Goal: Communication & Community: Answer question/provide support

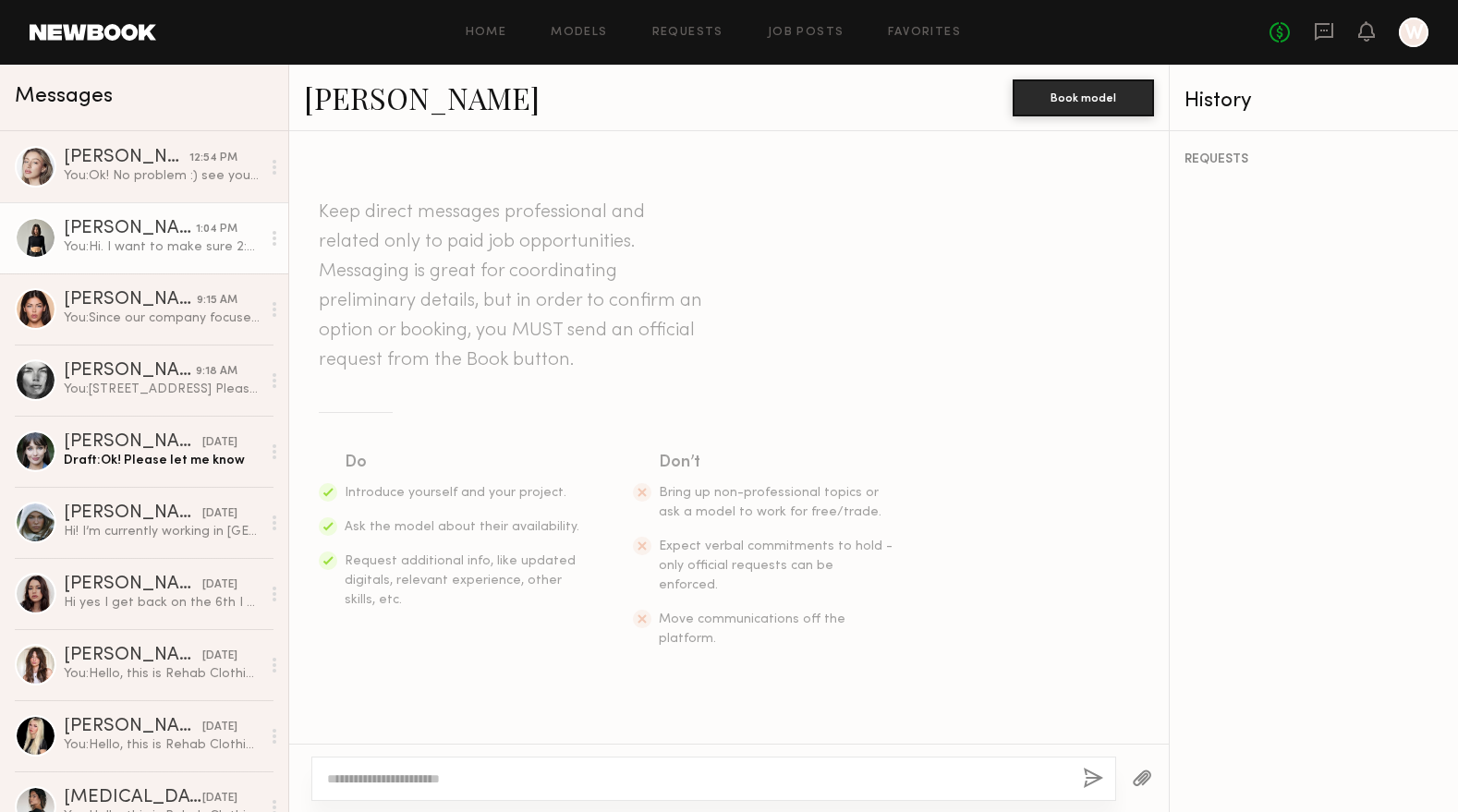
scroll to position [1854, 0]
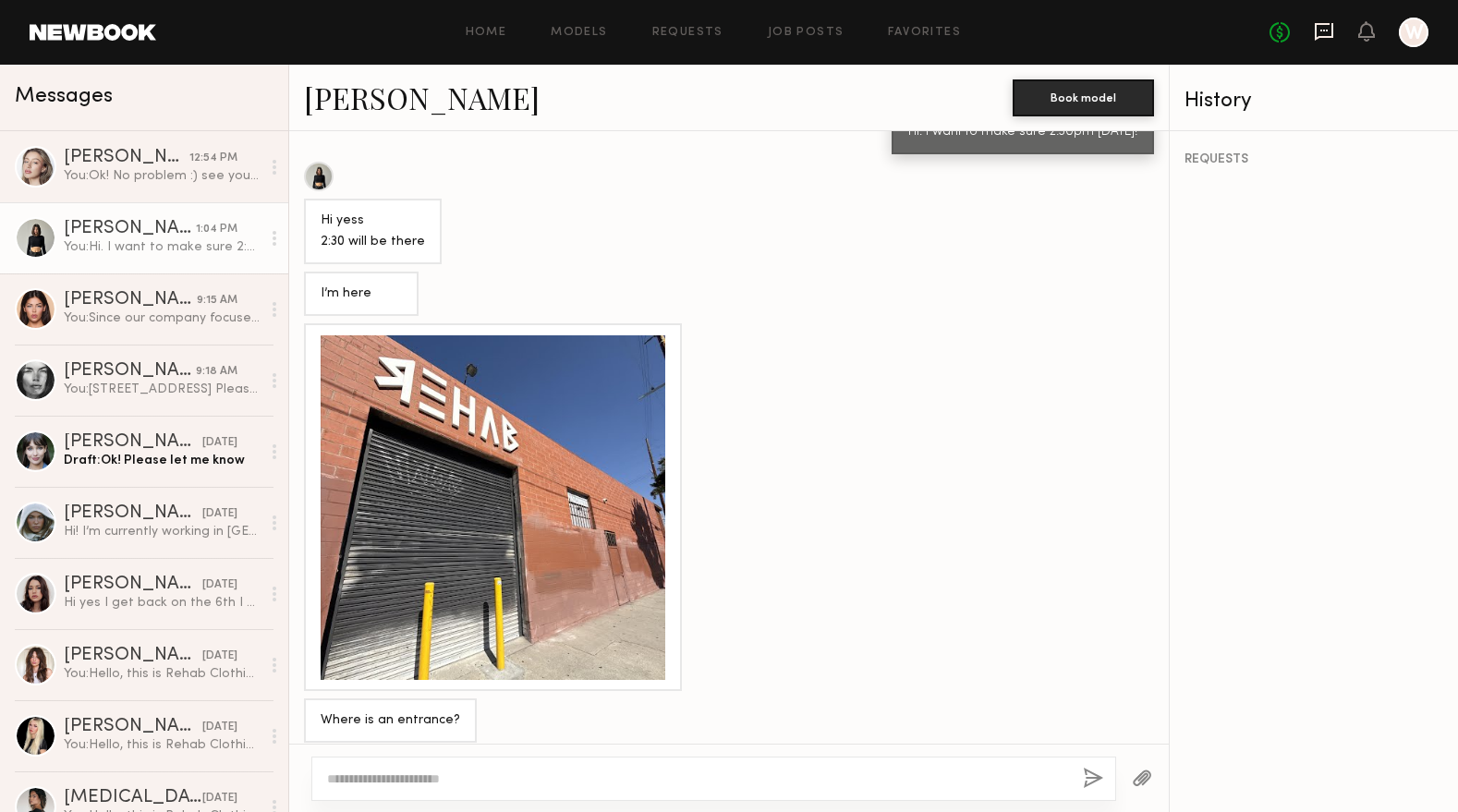
click at [1321, 33] on icon at bounding box center [1324, 32] width 20 height 20
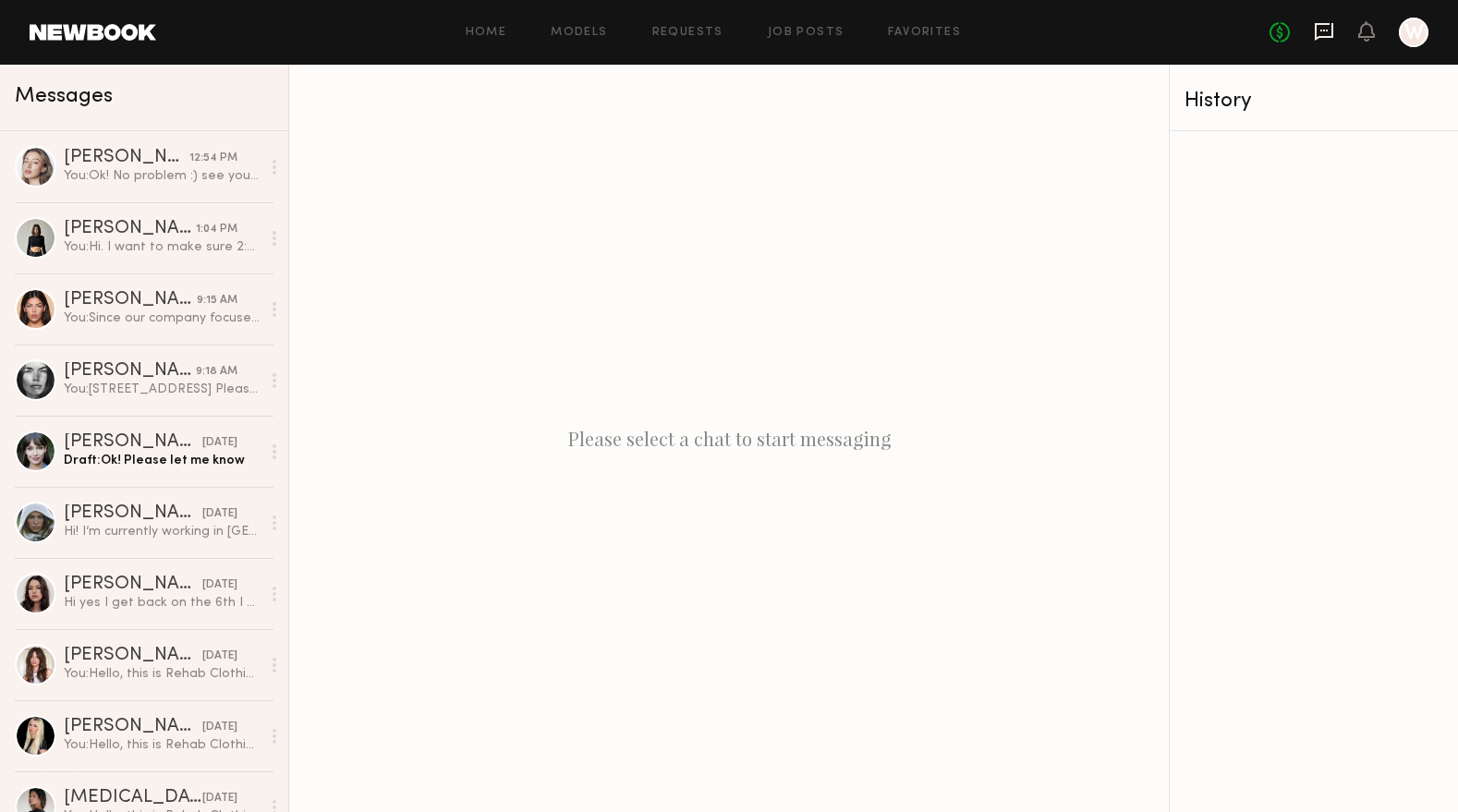
click at [1321, 35] on icon at bounding box center [1324, 32] width 19 height 18
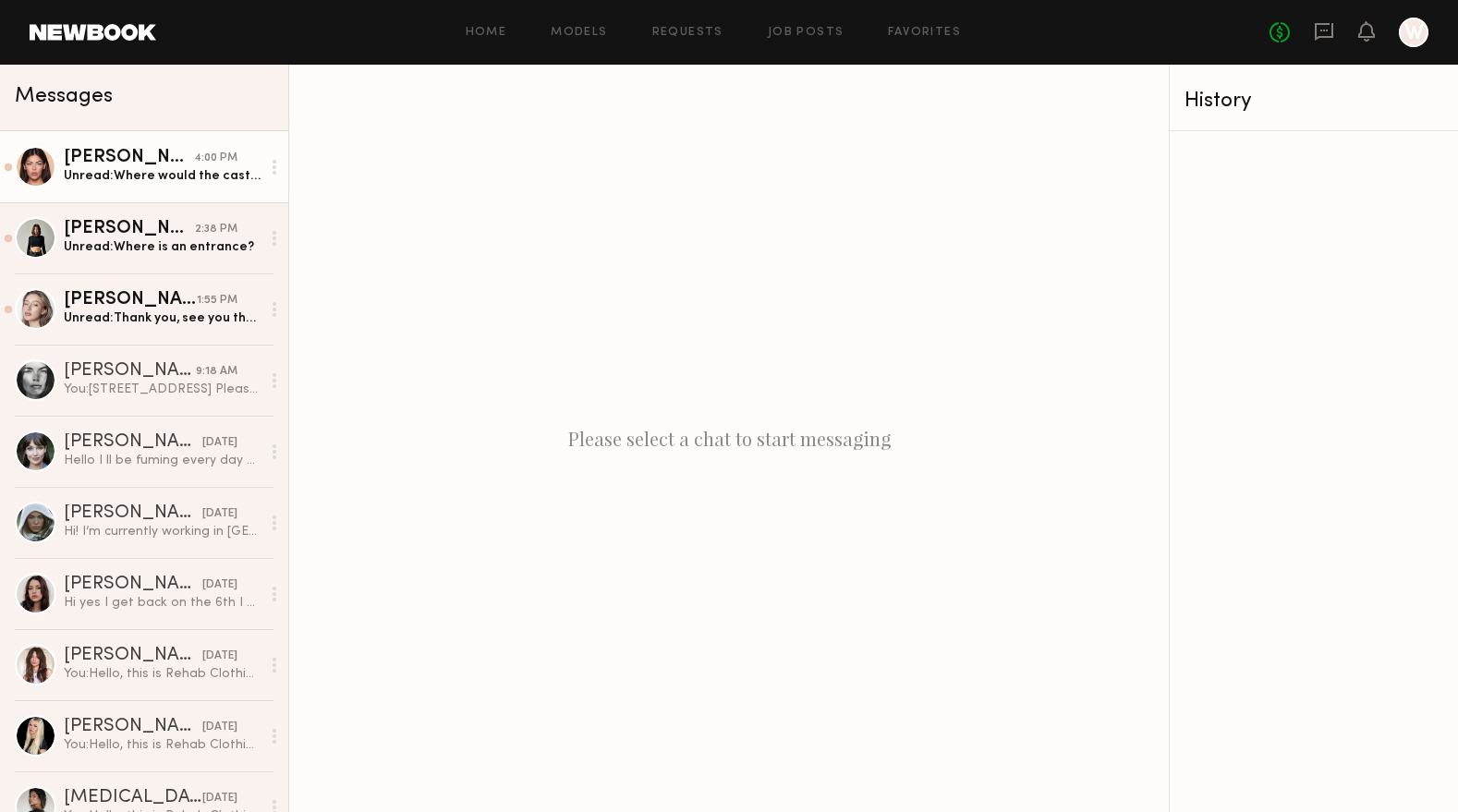
click at [147, 176] on div "Unread: Where would the casting be?" at bounding box center [162, 175] width 197 height 18
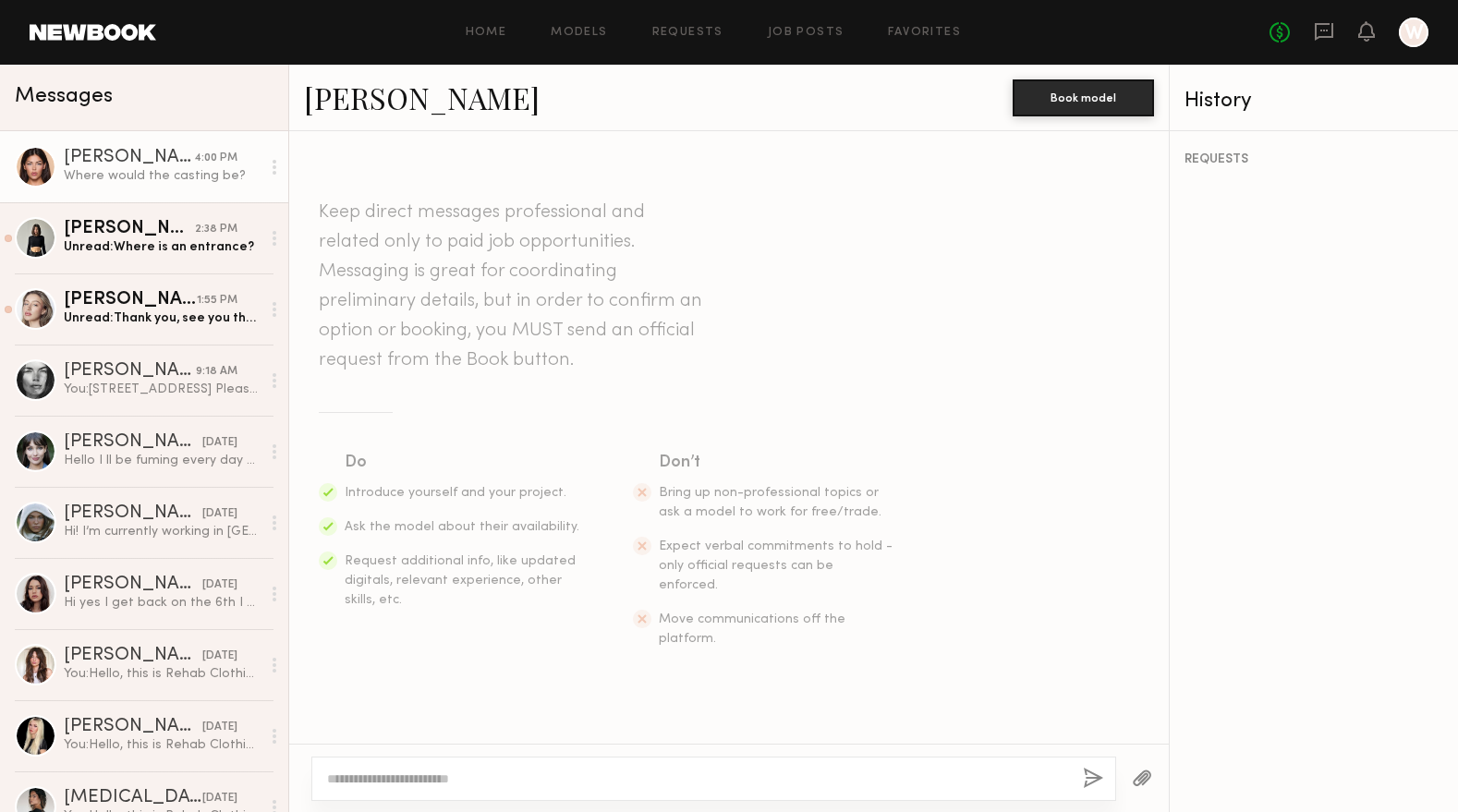
scroll to position [1370, 0]
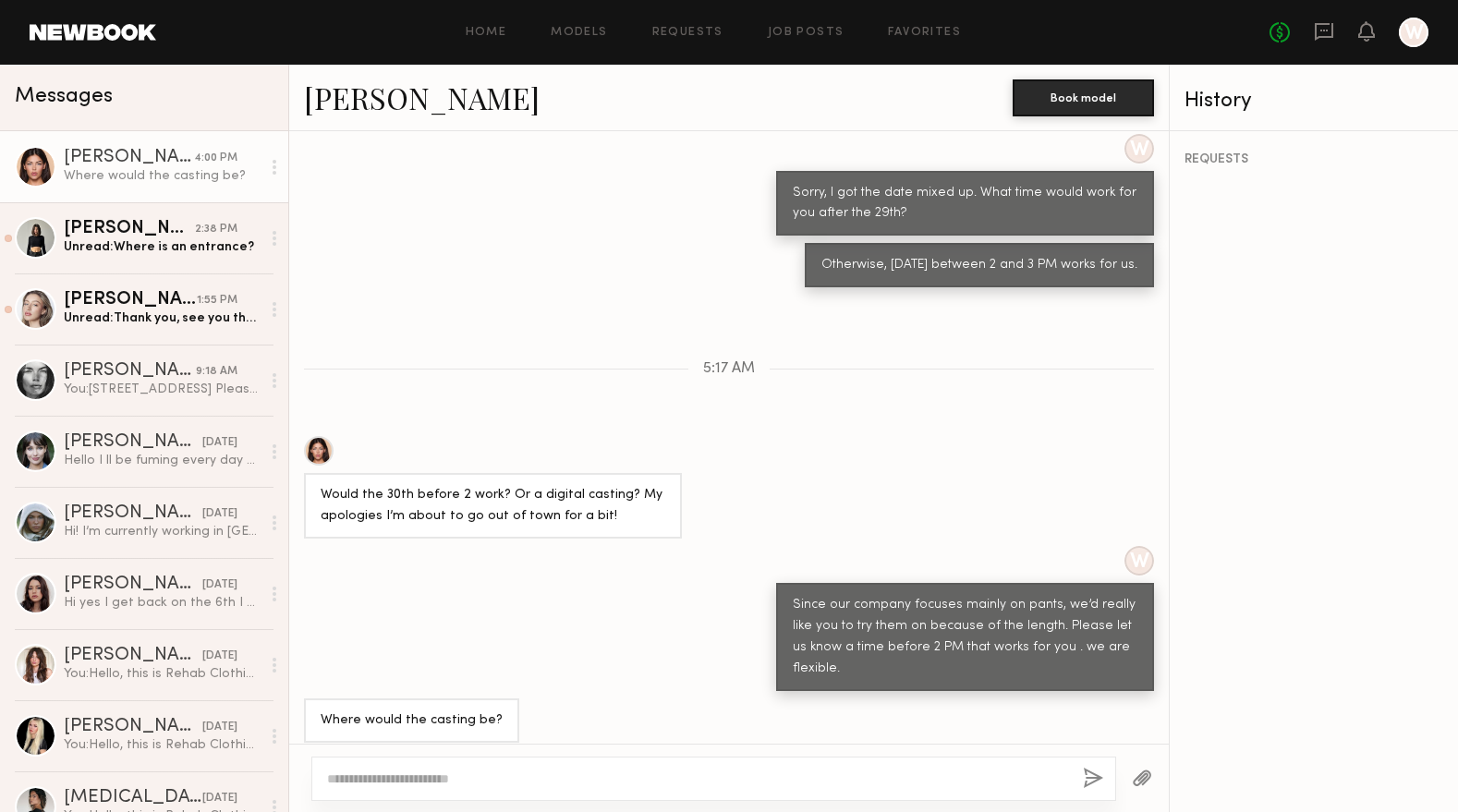
click at [369, 89] on link "[PERSON_NAME]" at bounding box center [422, 97] width 236 height 40
click at [782, 775] on textarea at bounding box center [697, 779] width 741 height 19
drag, startPoint x: 582, startPoint y: 779, endPoint x: 361, endPoint y: 769, distance: 221.2
click at [361, 769] on textarea "**********" at bounding box center [697, 779] width 741 height 19
click at [705, 777] on textarea "**********" at bounding box center [697, 779] width 741 height 19
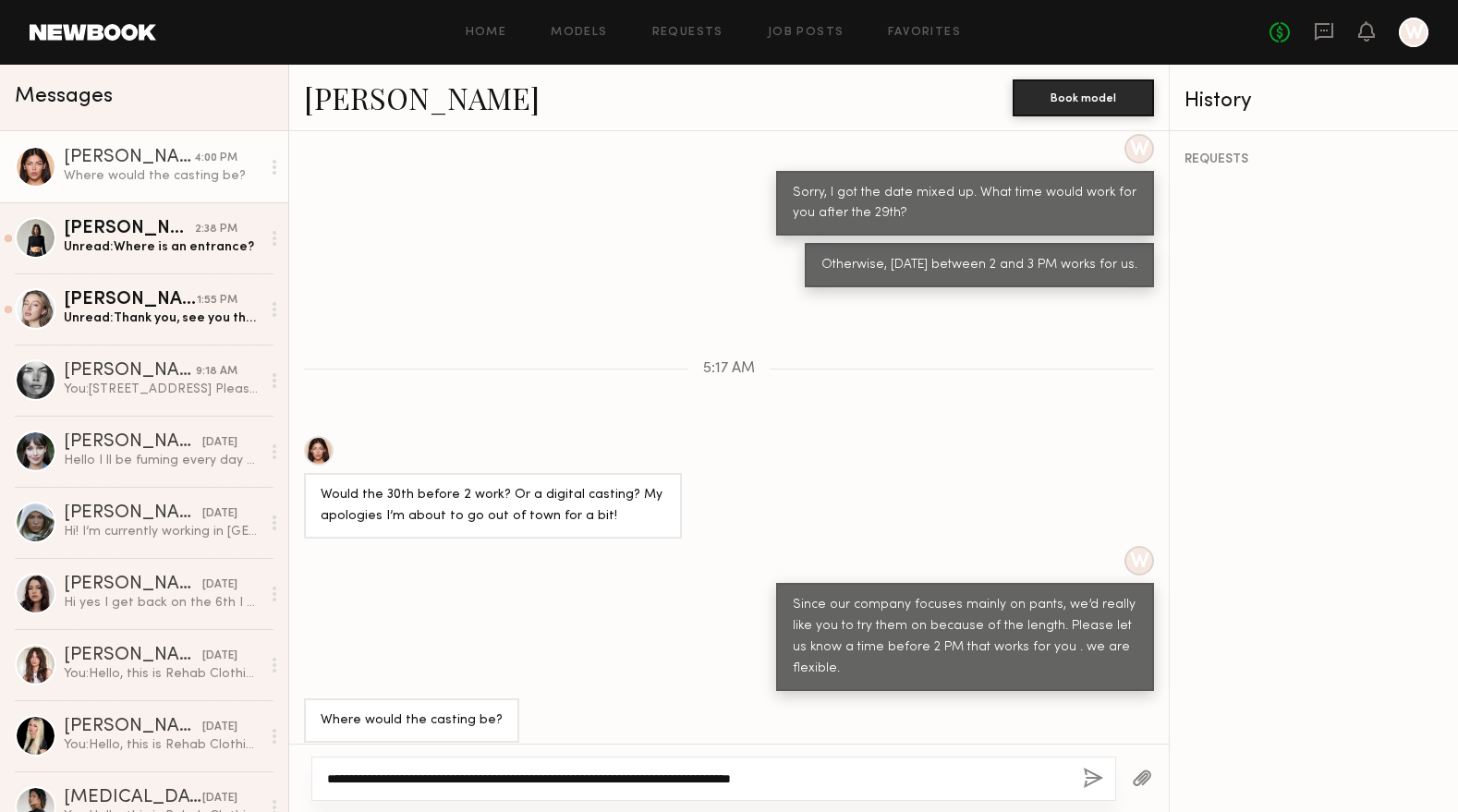
type textarea "**********"
click at [1090, 772] on button "button" at bounding box center [1093, 779] width 20 height 23
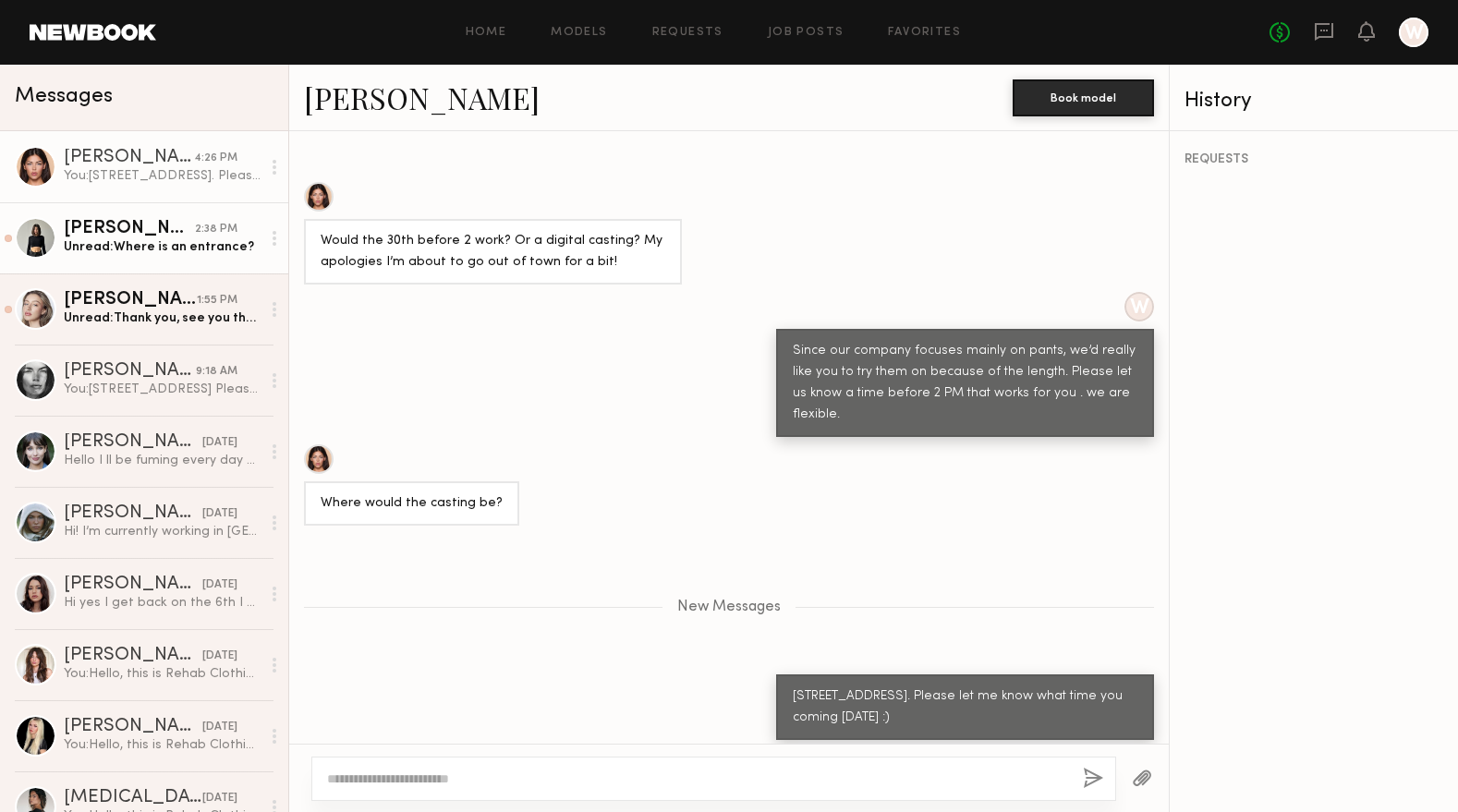
click at [101, 252] on div "Unread: Where is an entrance?" at bounding box center [162, 247] width 197 height 18
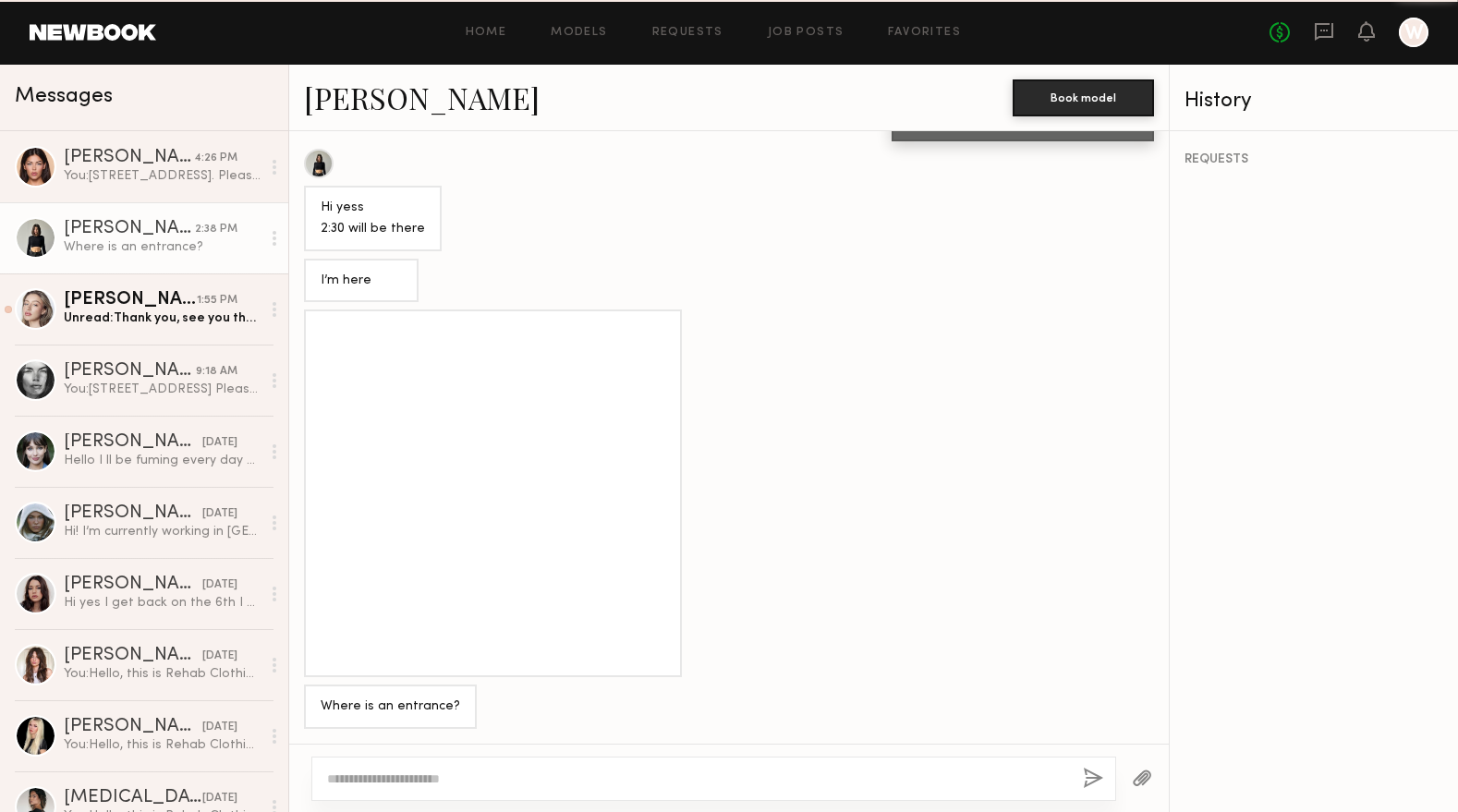
scroll to position [981, 0]
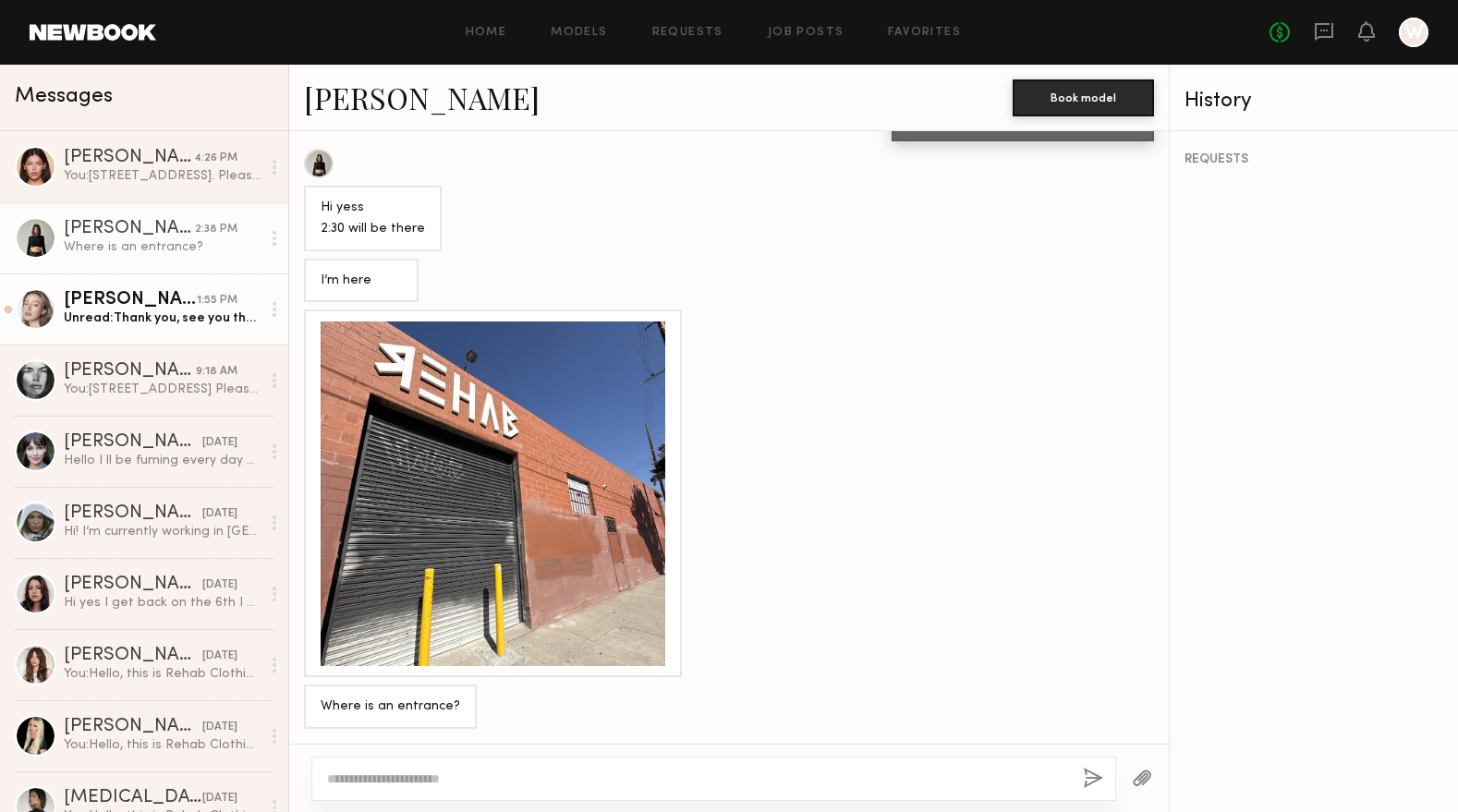
click at [139, 314] on div "Unread: Thank you, see you then!" at bounding box center [162, 318] width 197 height 18
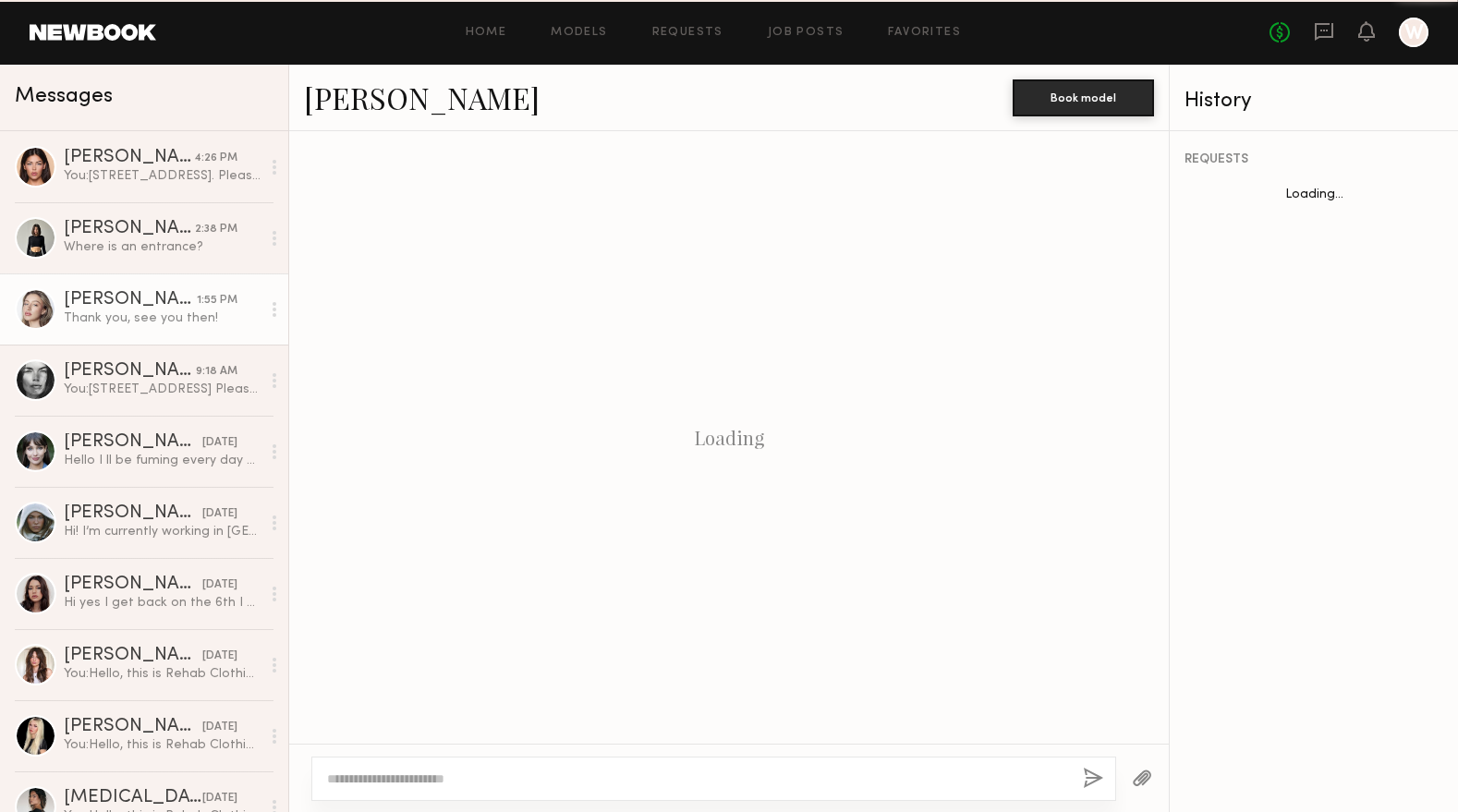
scroll to position [1141, 0]
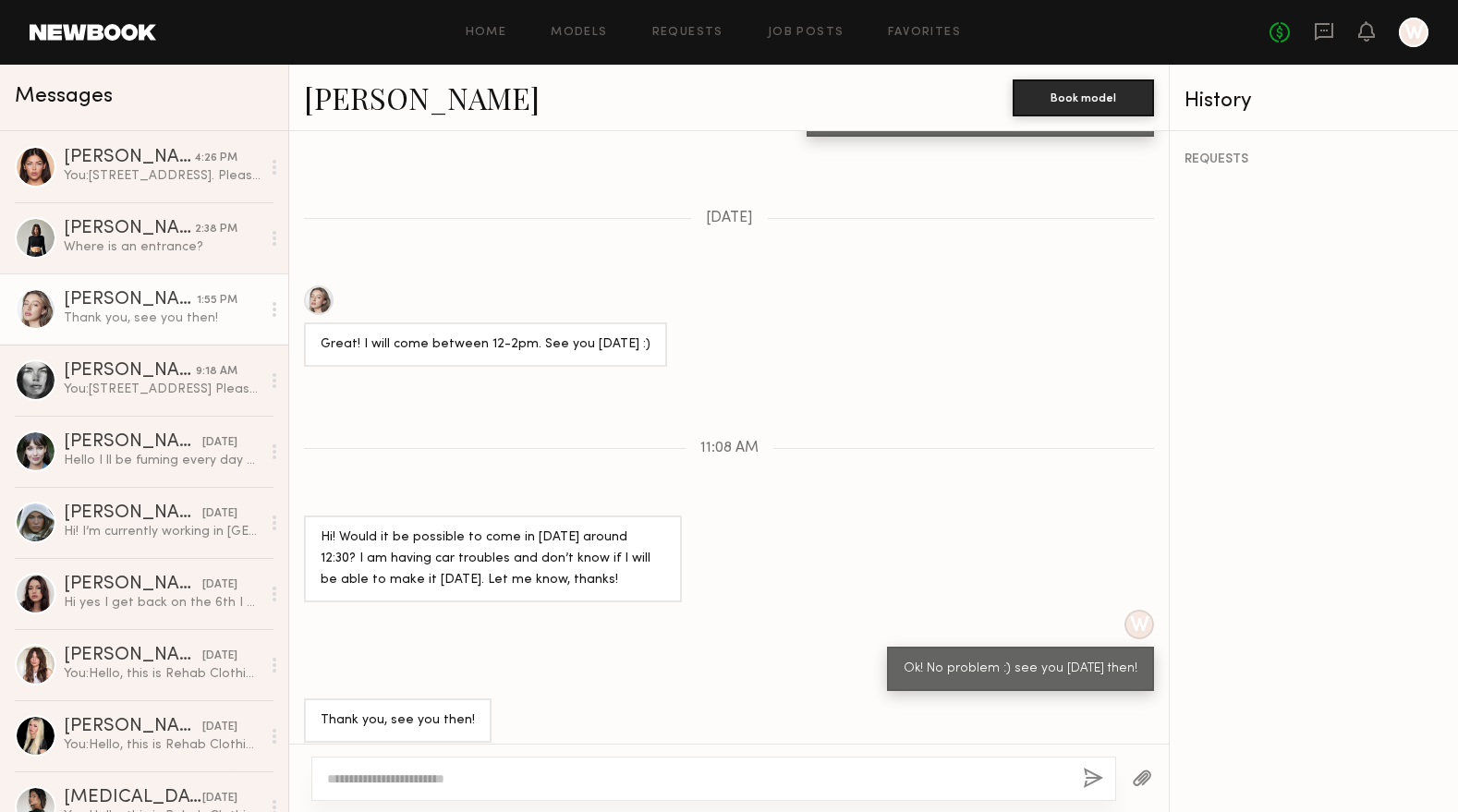
click at [334, 89] on link "Logan R." at bounding box center [422, 97] width 236 height 40
click at [556, 779] on textarea at bounding box center [697, 779] width 741 height 19
paste textarea "**********"
type textarea "**********"
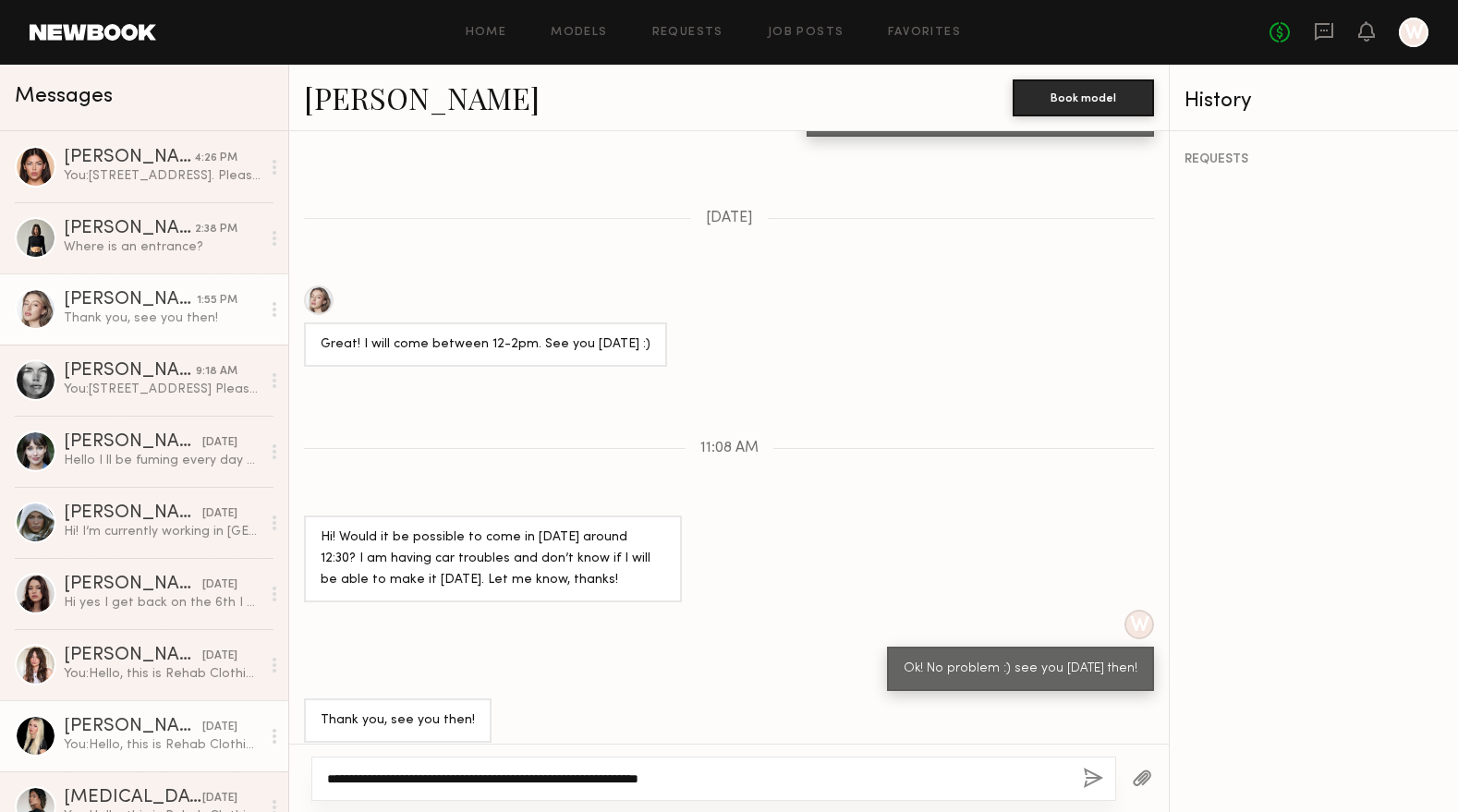
drag, startPoint x: 687, startPoint y: 777, endPoint x: 122, endPoint y: 730, distance: 567.0
click at [123, 730] on div "Messages Autumn J. 4:26 PM You: 939 stanford ave, Los angeles, CA90021. Please …" at bounding box center [729, 438] width 1458 height 747
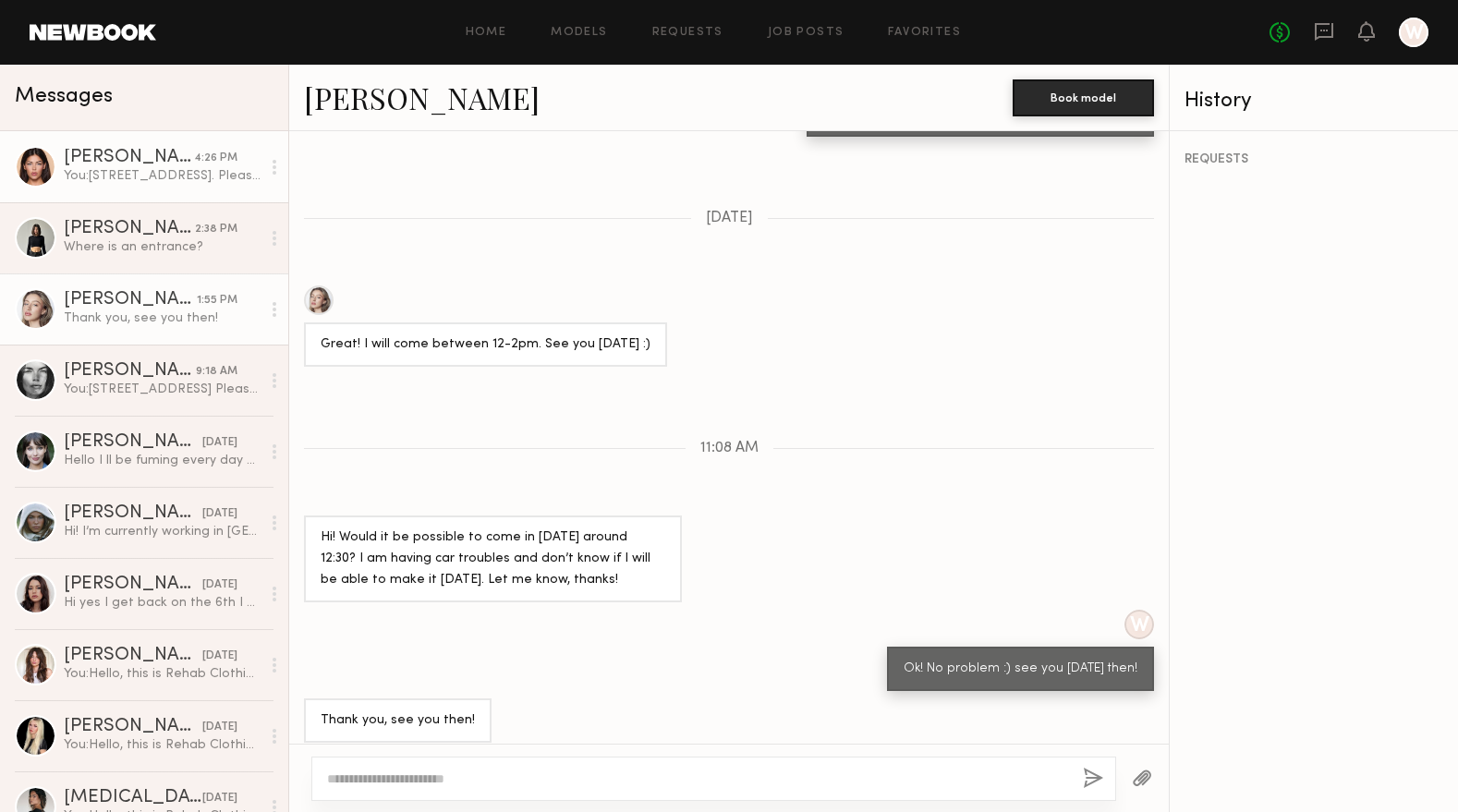
click at [101, 197] on link "Autumn J. 4:26 PM You: 939 stanford ave, Los angeles, CA90021. Please let me kn…" at bounding box center [144, 166] width 289 height 71
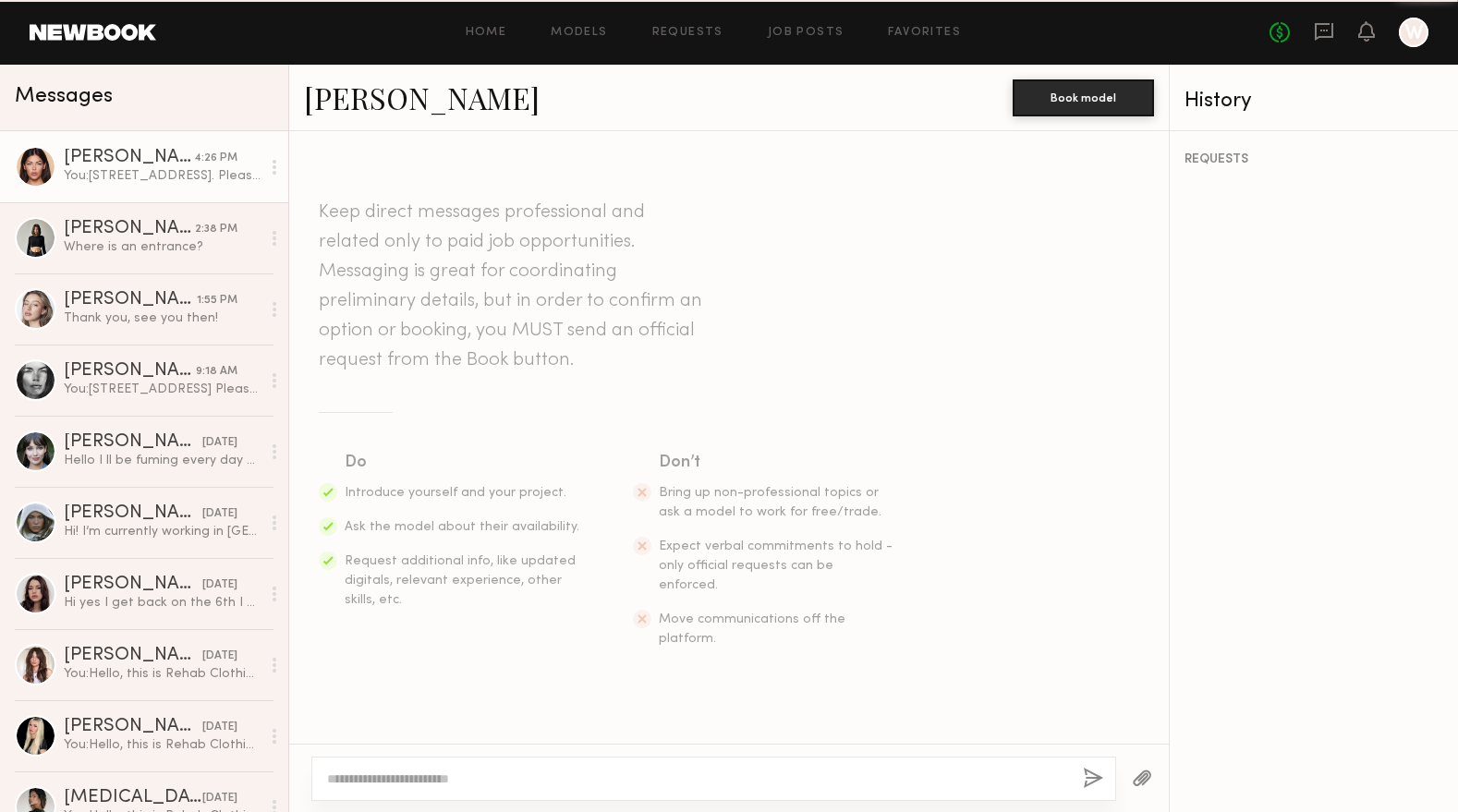
scroll to position [1479, 0]
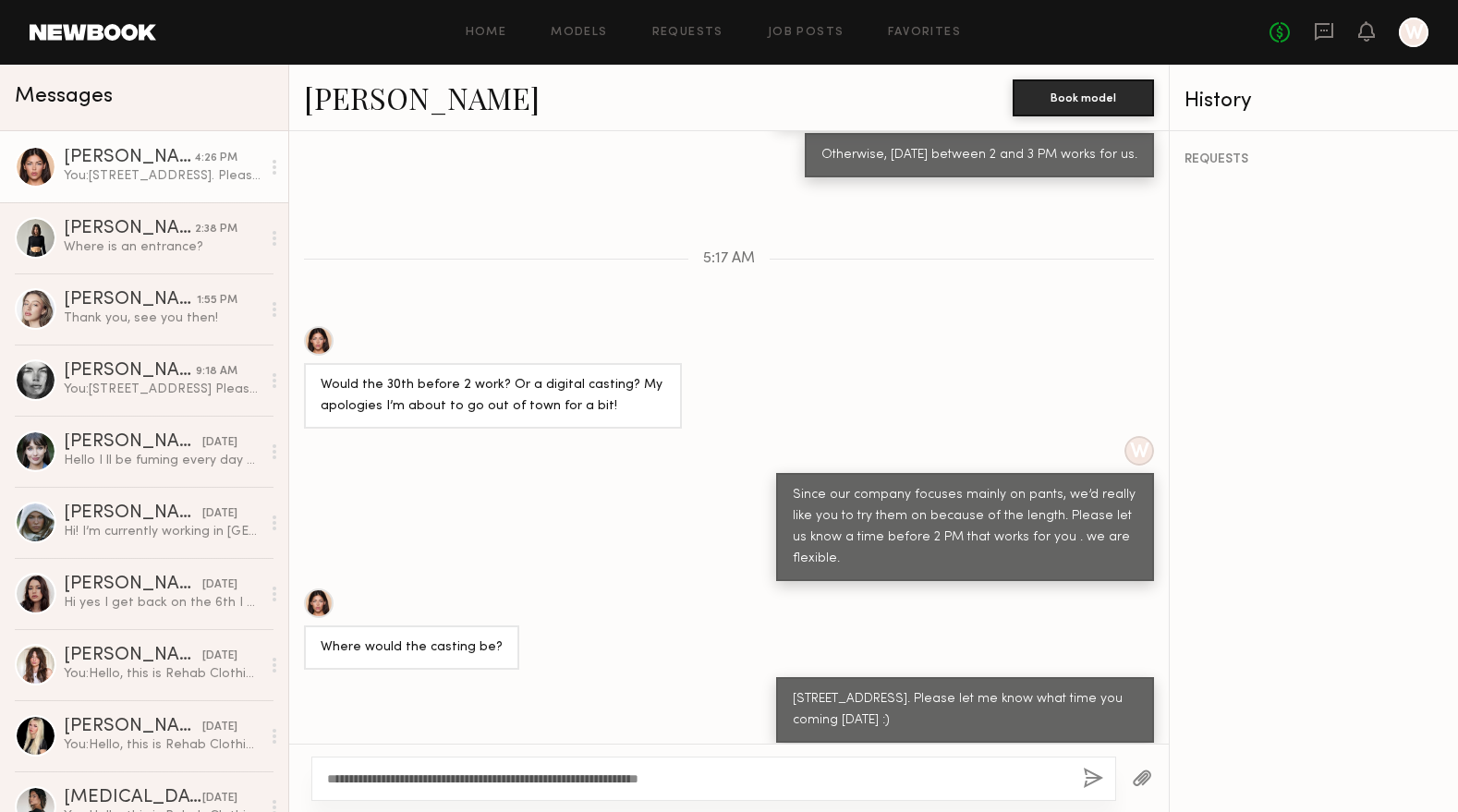
type textarea "**********"
click at [1084, 780] on button "button" at bounding box center [1093, 779] width 20 height 23
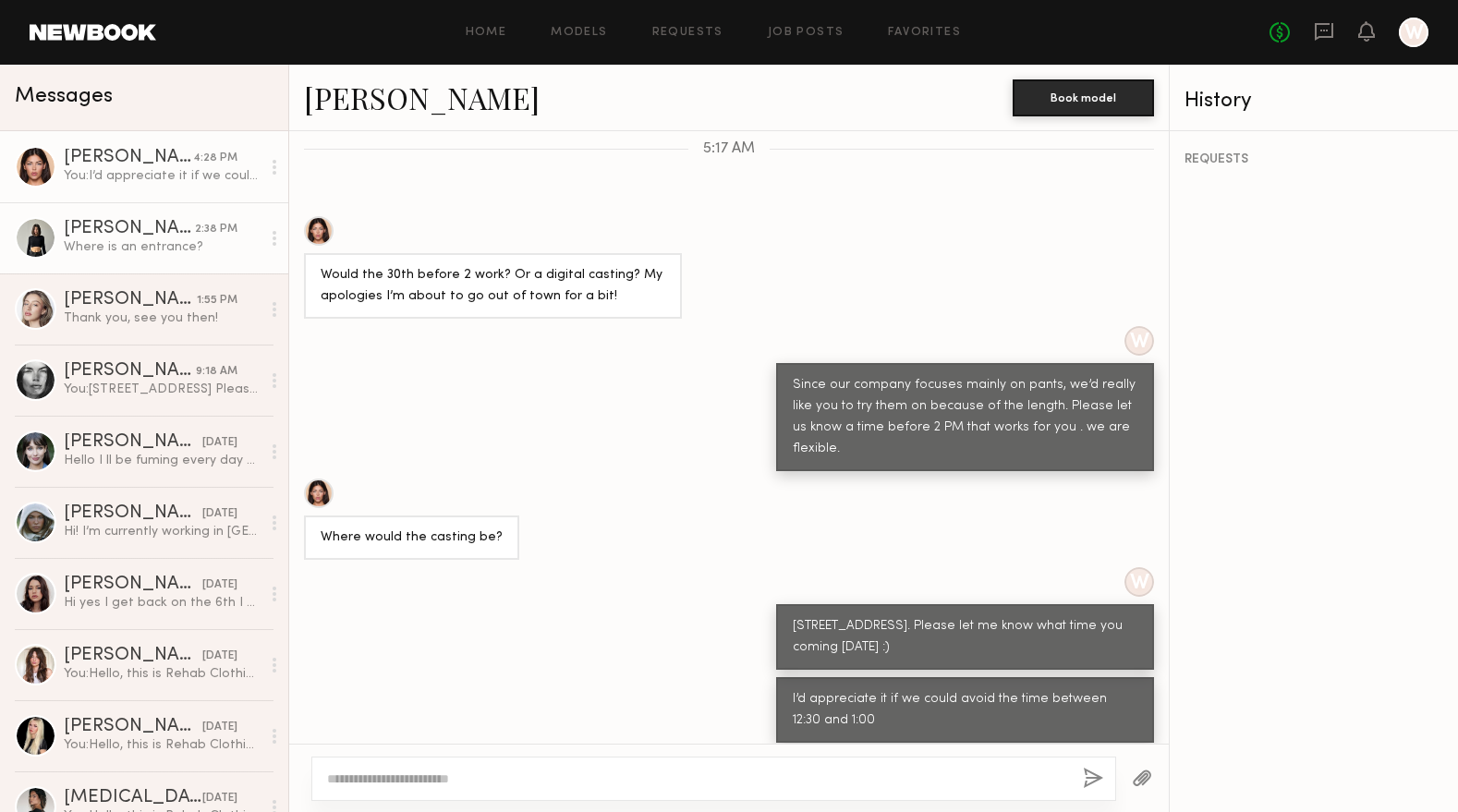
click at [126, 238] on div "Kate A." at bounding box center [129, 229] width 131 height 19
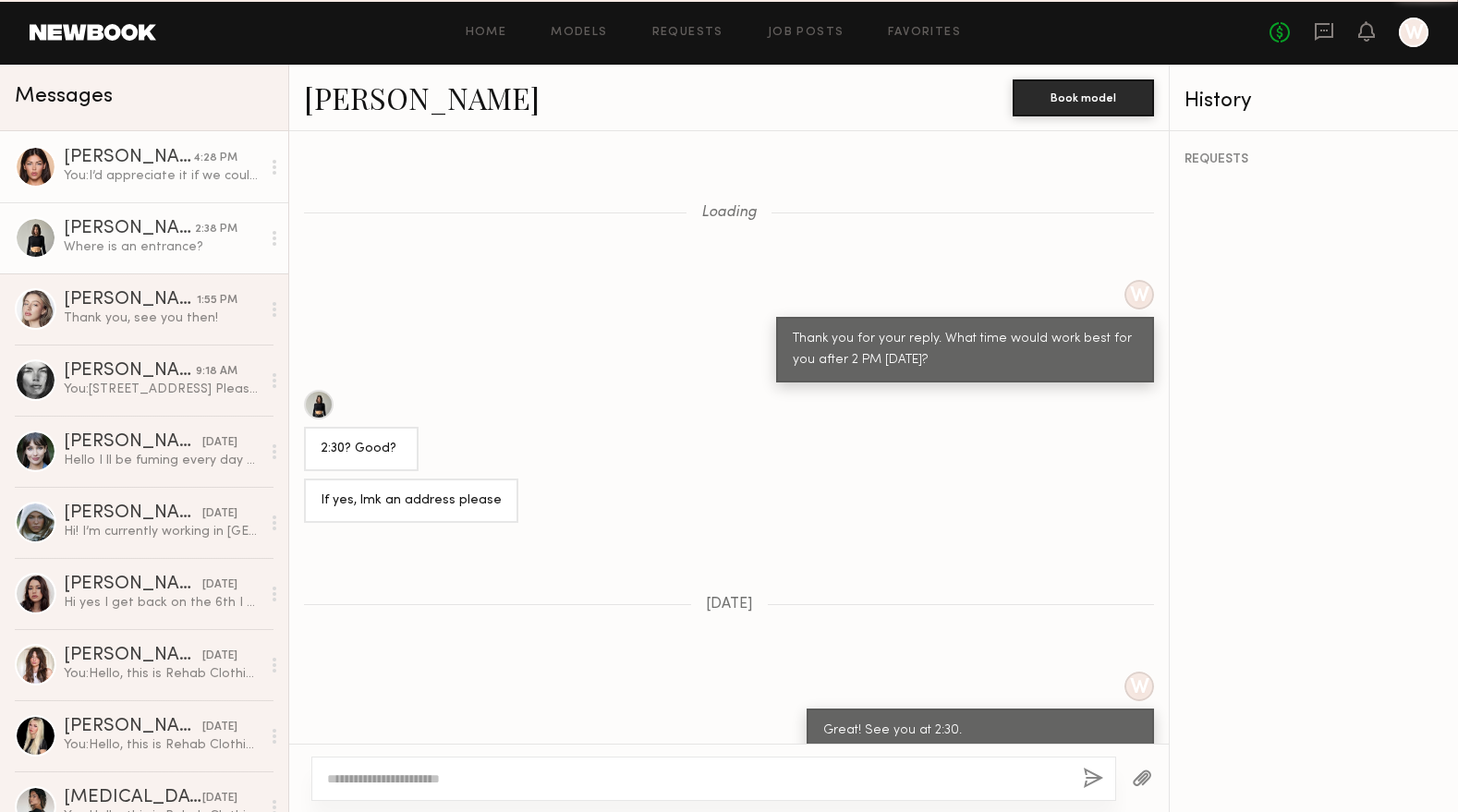
scroll to position [981, 0]
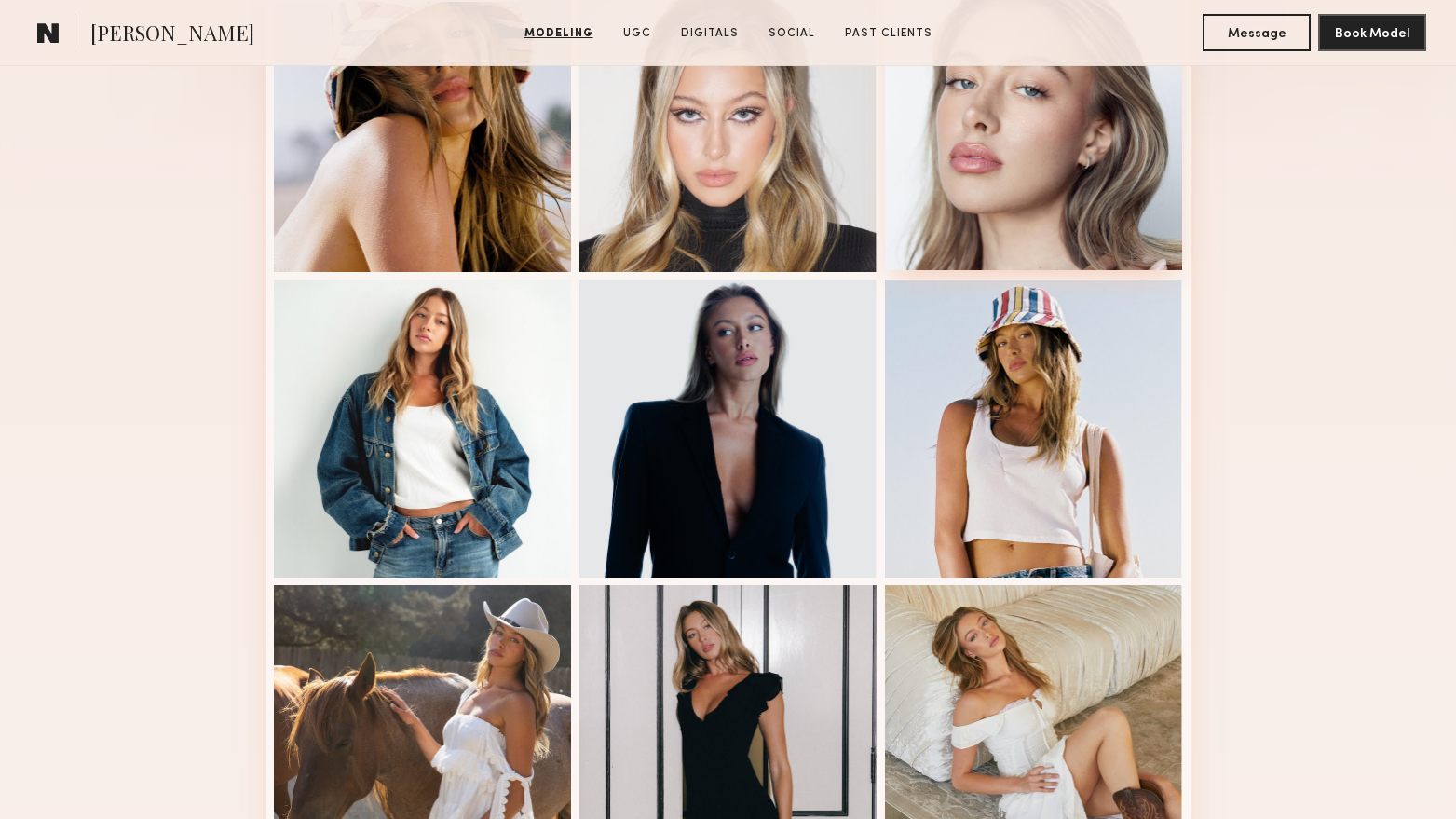
scroll to position [466, 0]
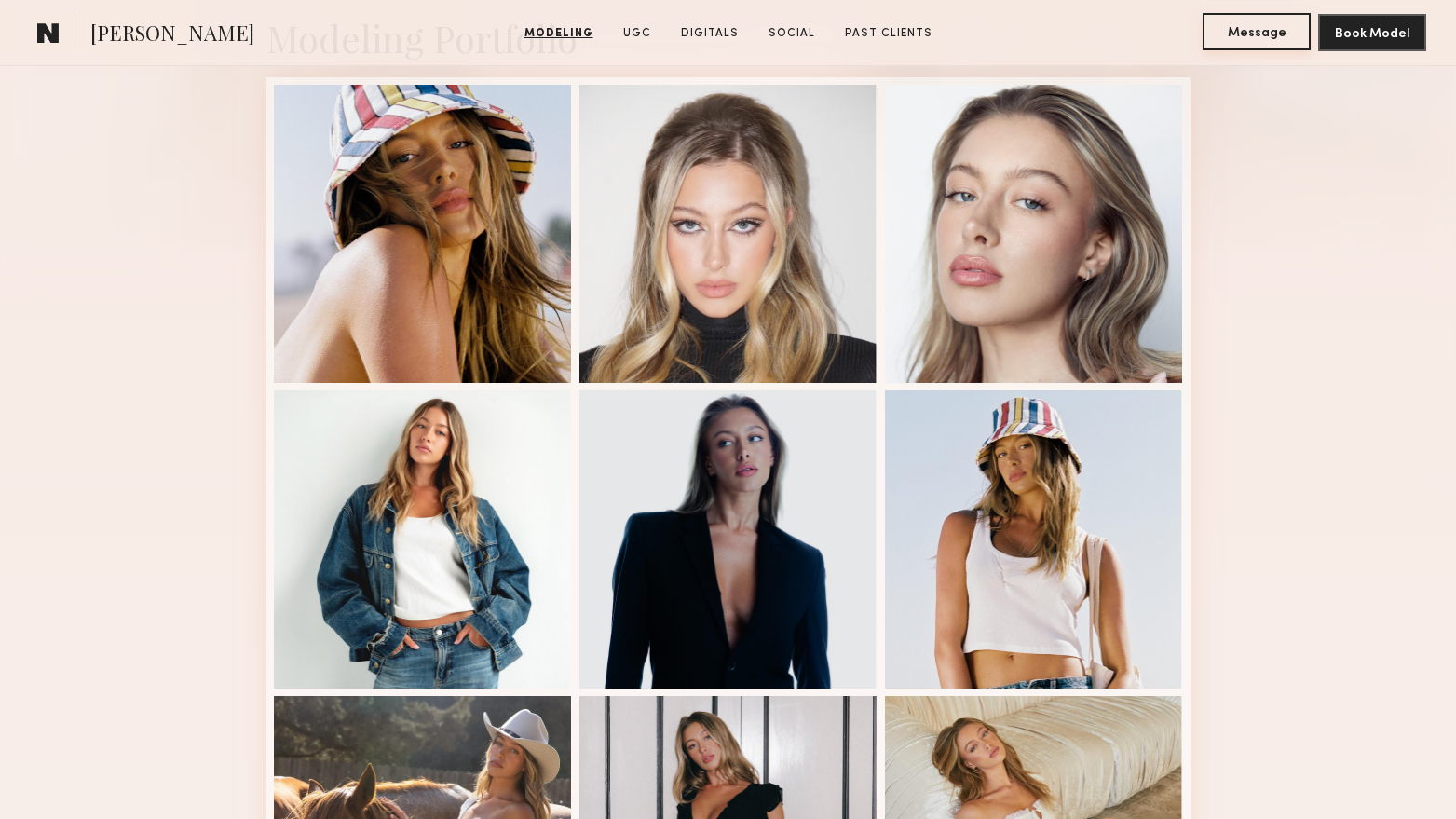
click at [1251, 35] on button "Message" at bounding box center [1256, 32] width 108 height 37
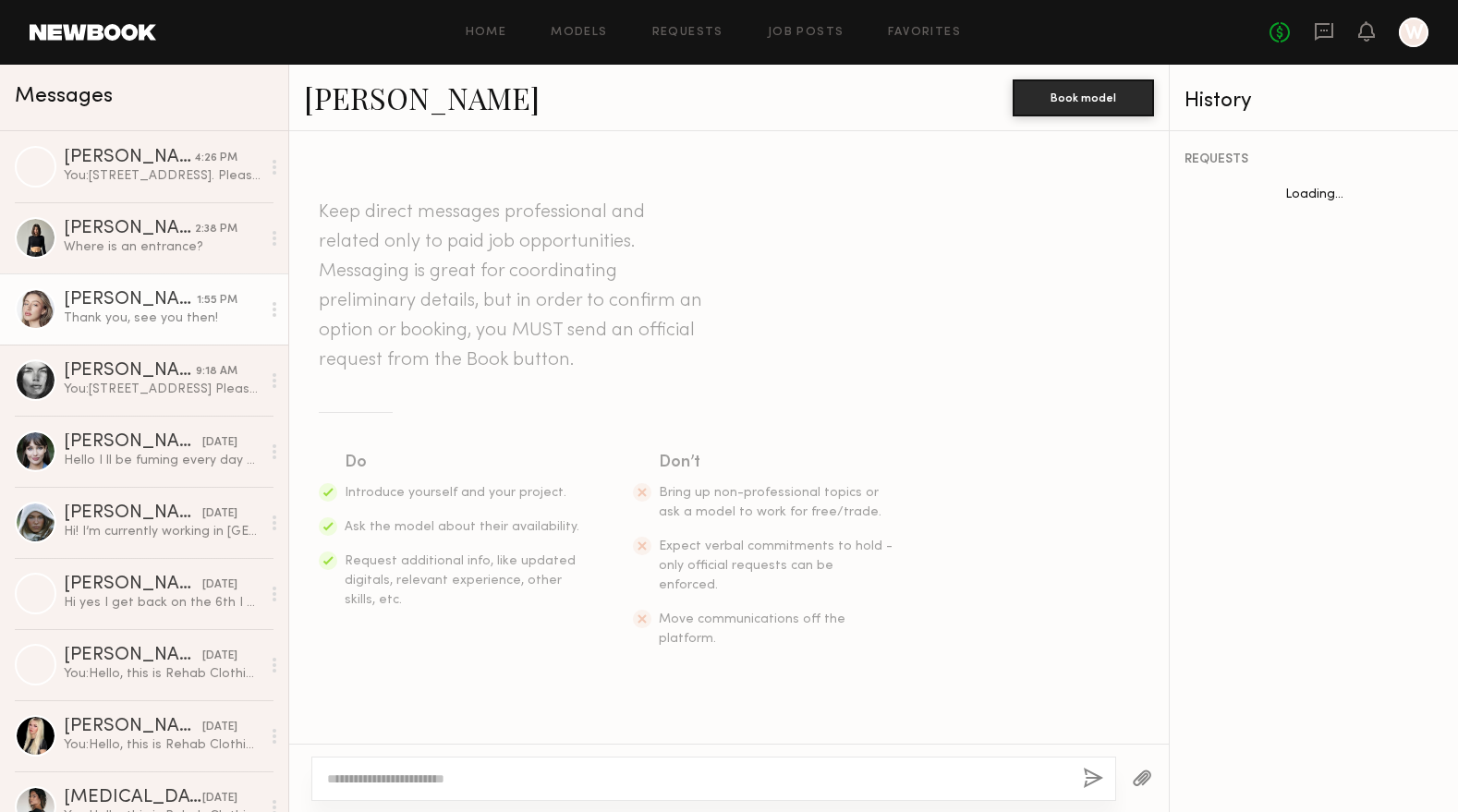
scroll to position [1141, 0]
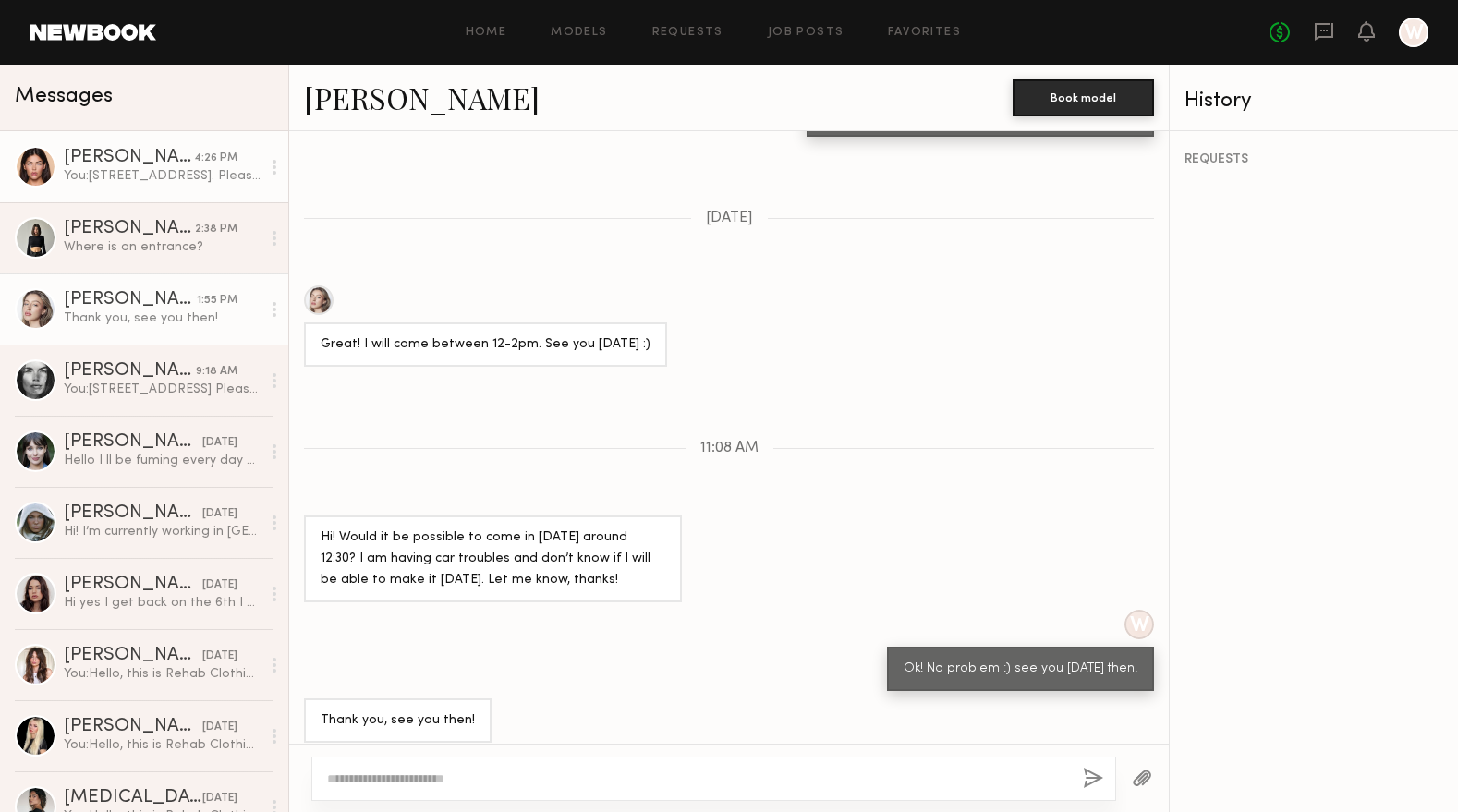
click at [174, 187] on link "Autumn J. 4:26 PM You: 939 stanford ave, Los angeles, CA90021. Please let me kn…" at bounding box center [144, 166] width 289 height 71
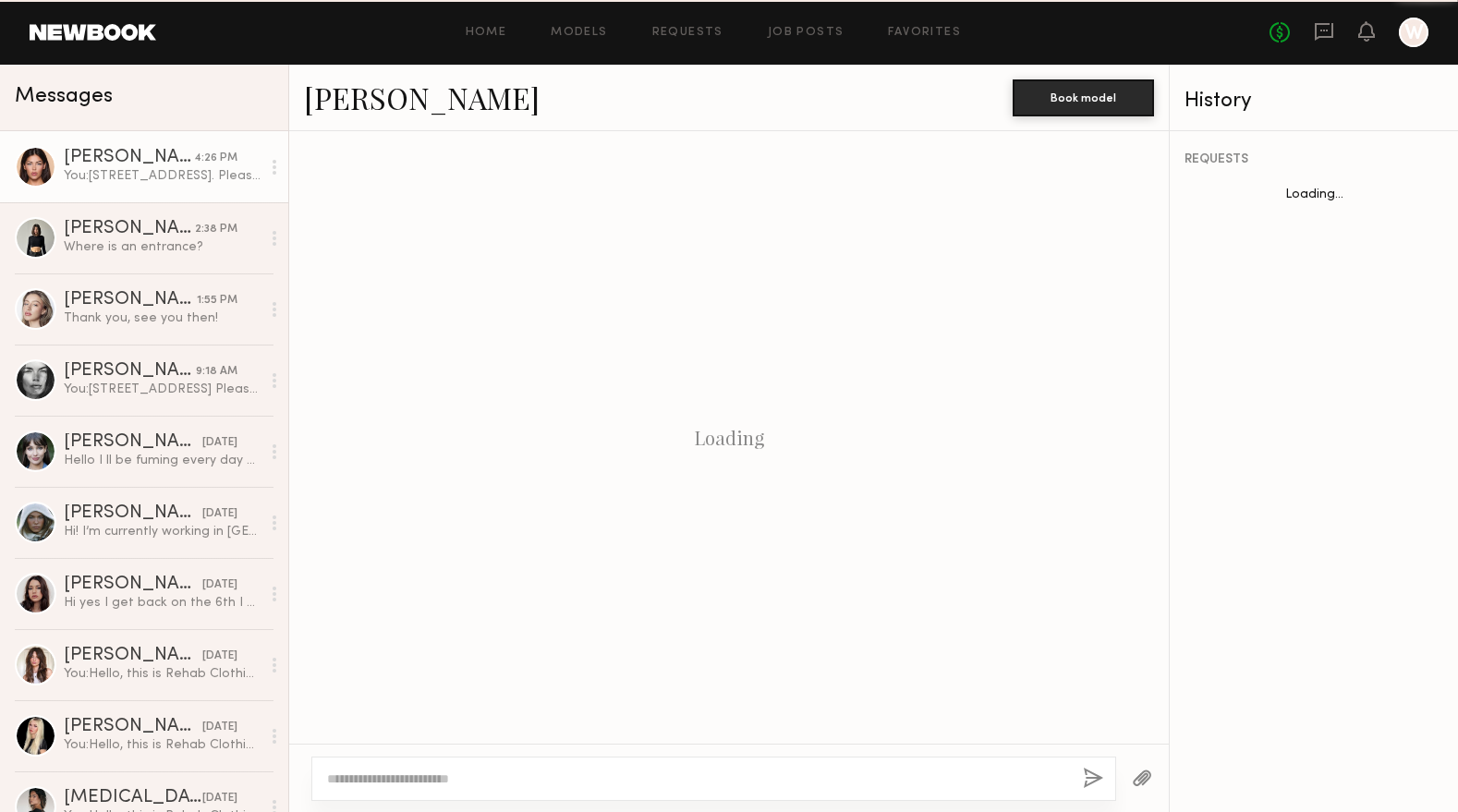
scroll to position [758, 0]
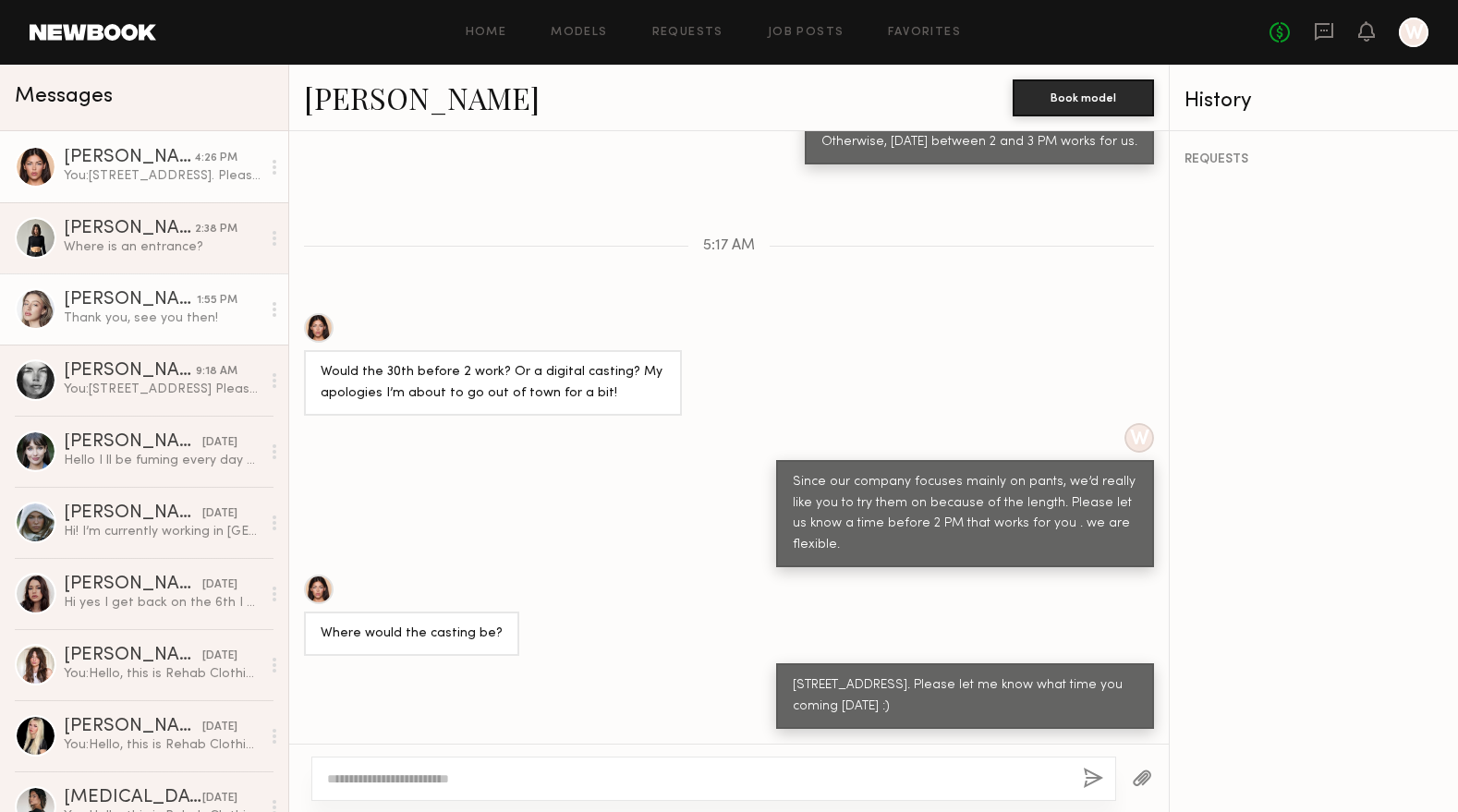
click at [147, 316] on div "Thank you, see you then!" at bounding box center [162, 318] width 197 height 18
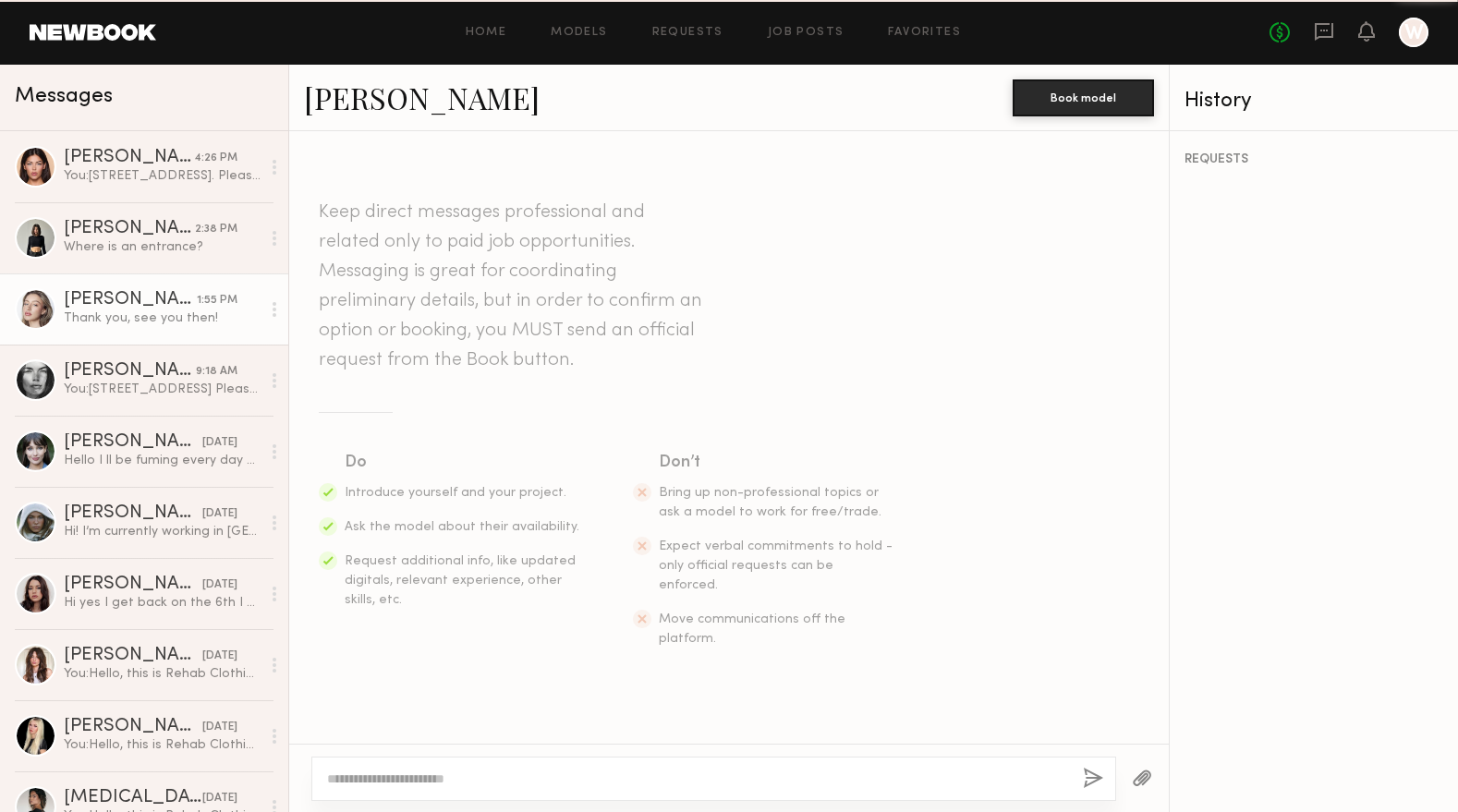
scroll to position [1141, 0]
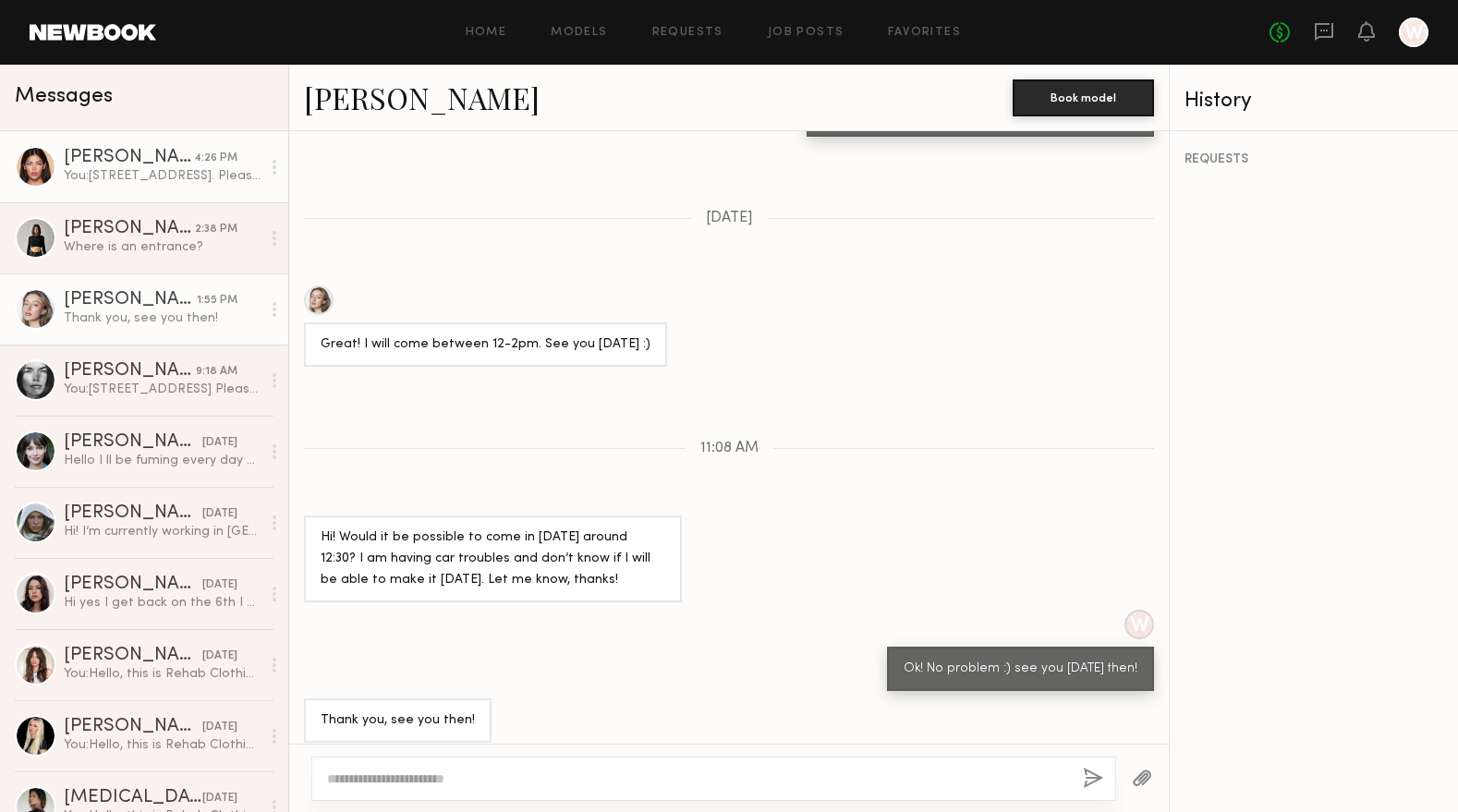
click at [135, 172] on div "You: 939 stanford ave, Los angeles, CA90021. Please let me know what time you c…" at bounding box center [162, 175] width 197 height 18
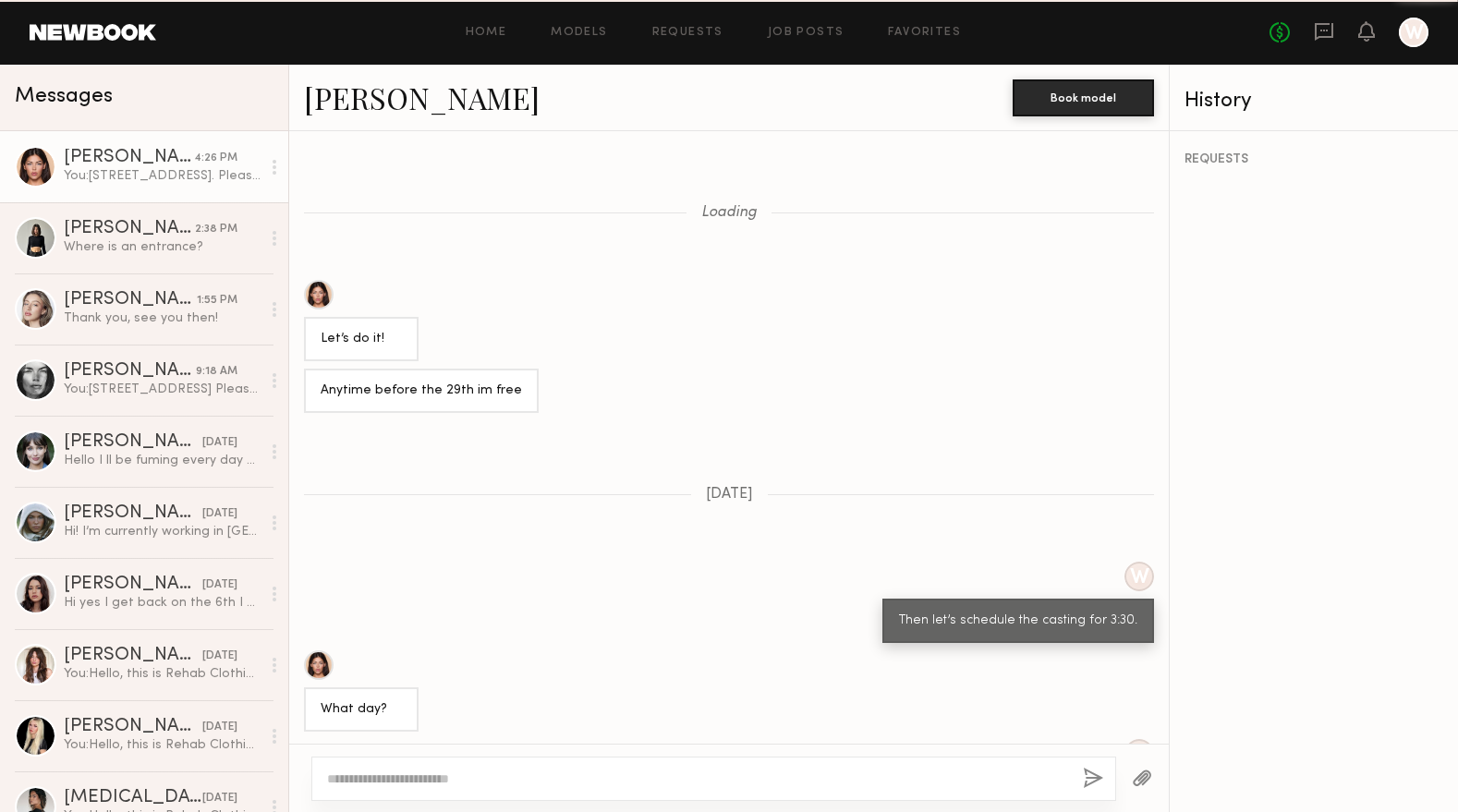
scroll to position [758, 0]
